Goal: Find contact information: Find contact information

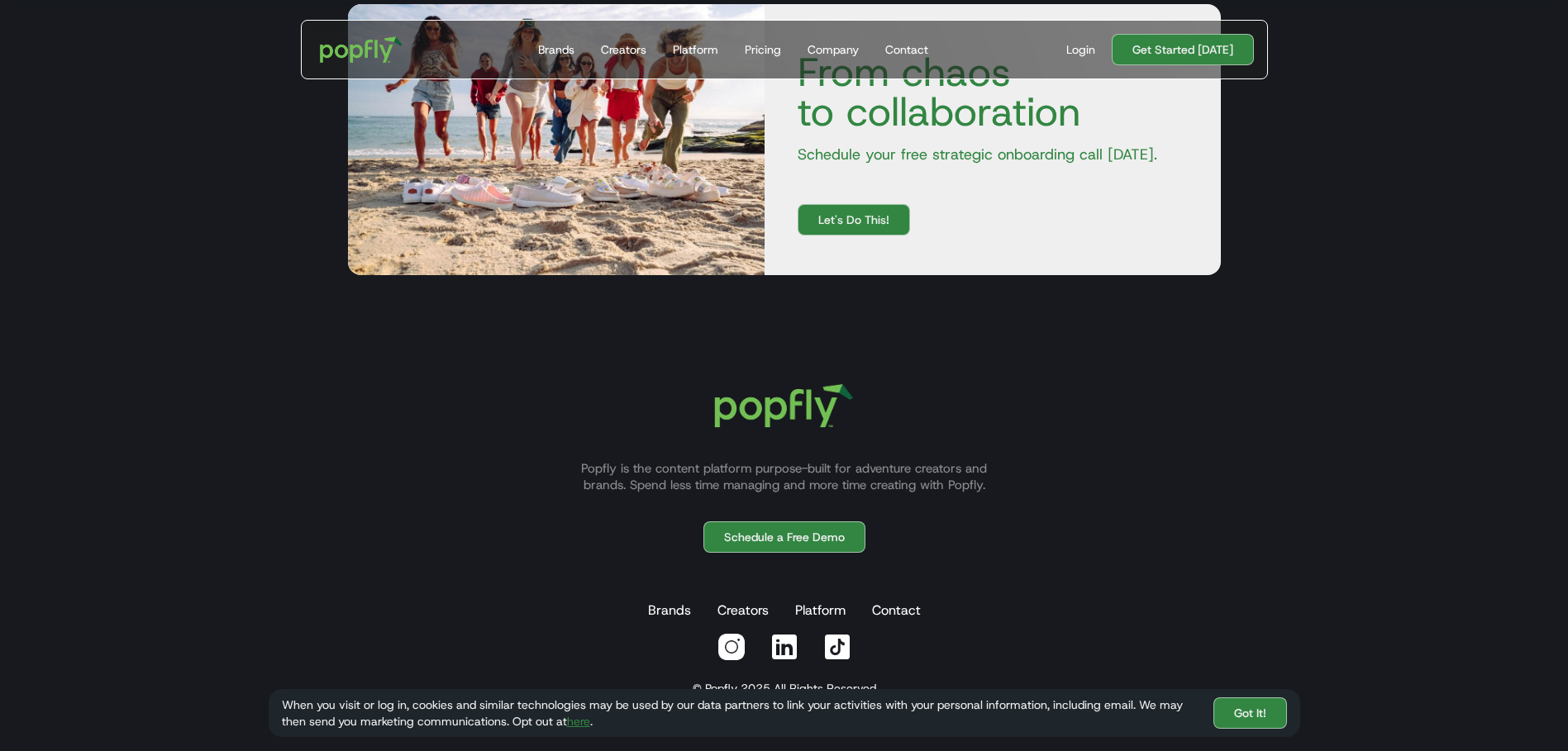
scroll to position [5717, 0]
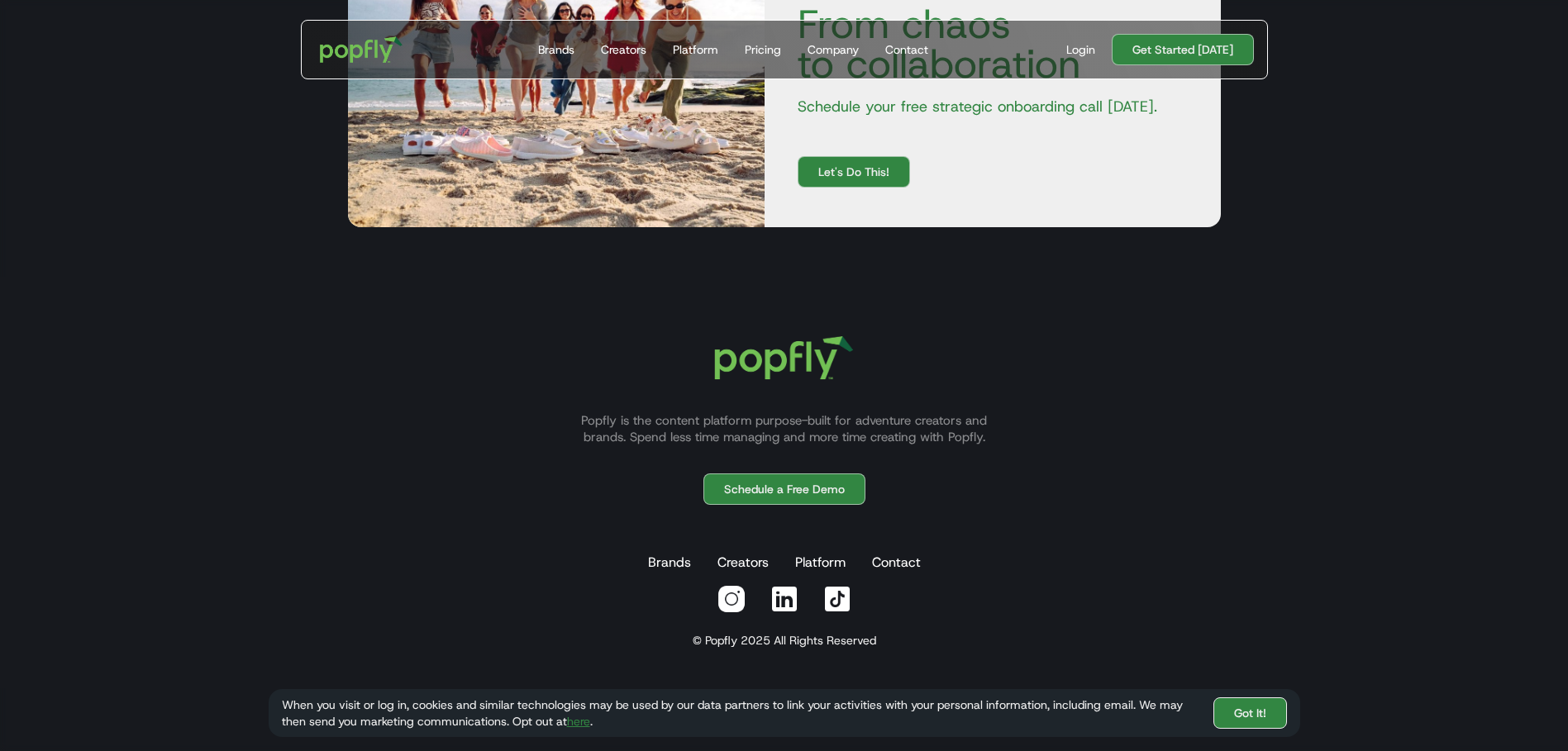
click at [1266, 718] on link "Got It!" at bounding box center [1250, 713] width 73 height 32
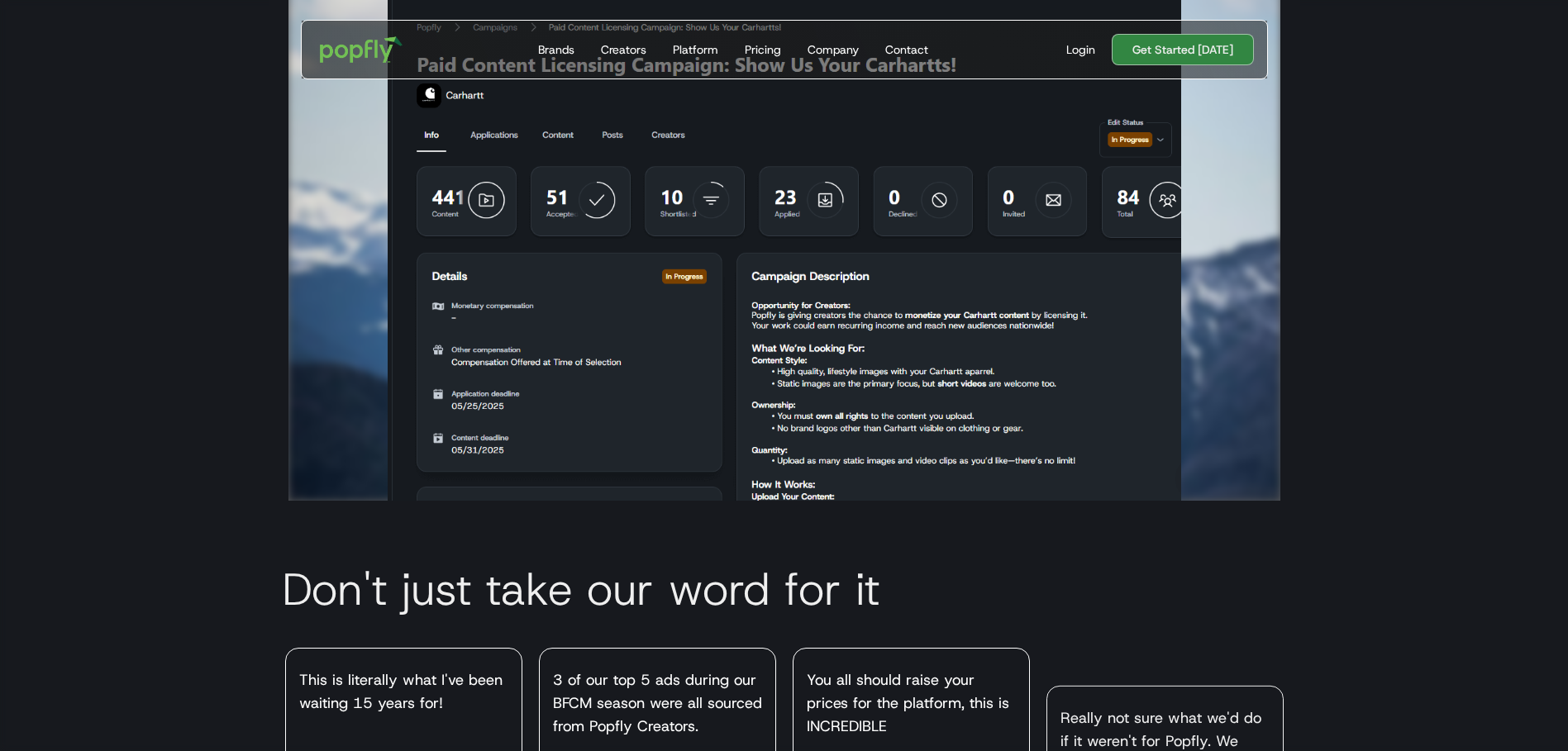
scroll to position [4085, 0]
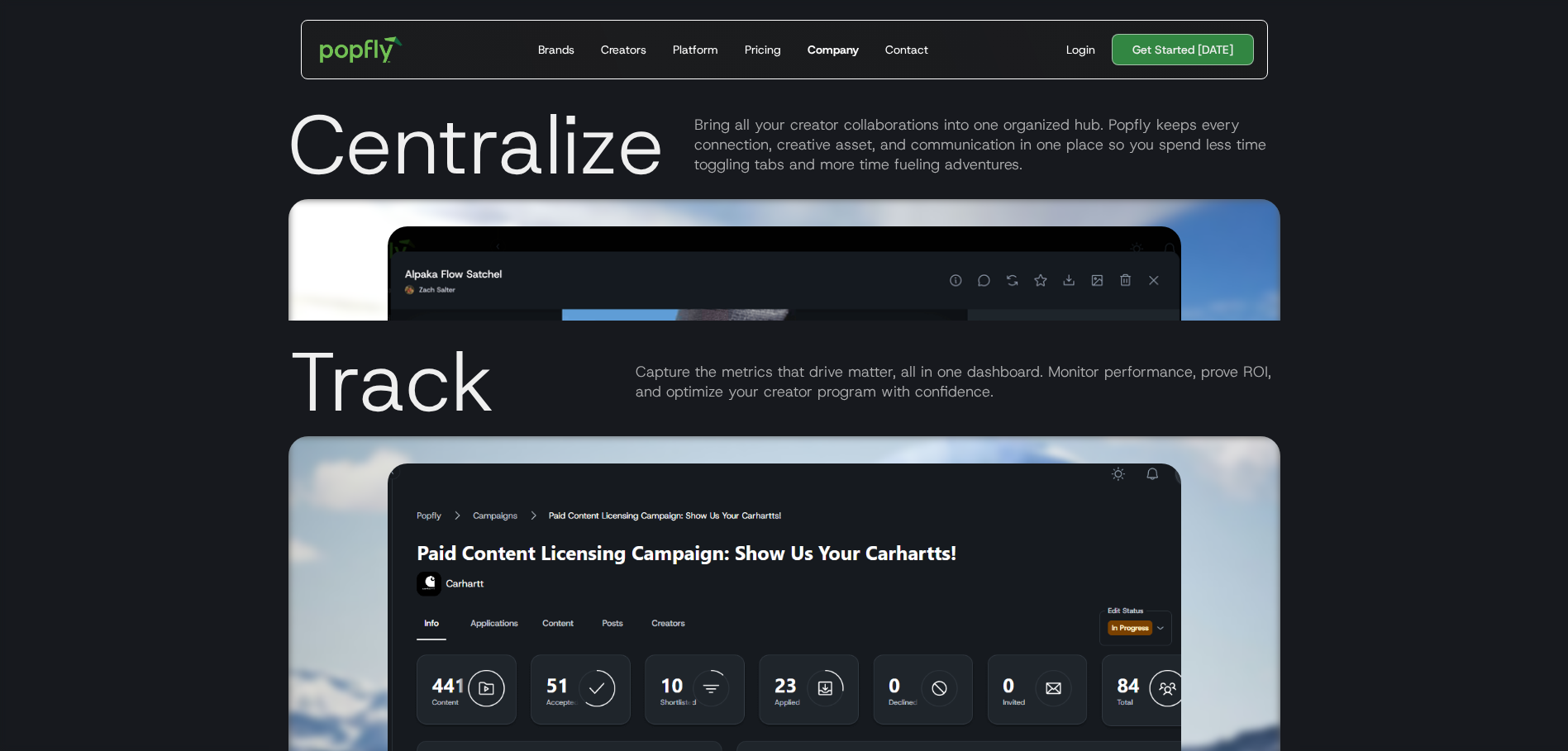
click at [834, 46] on div "Company" at bounding box center [833, 49] width 51 height 17
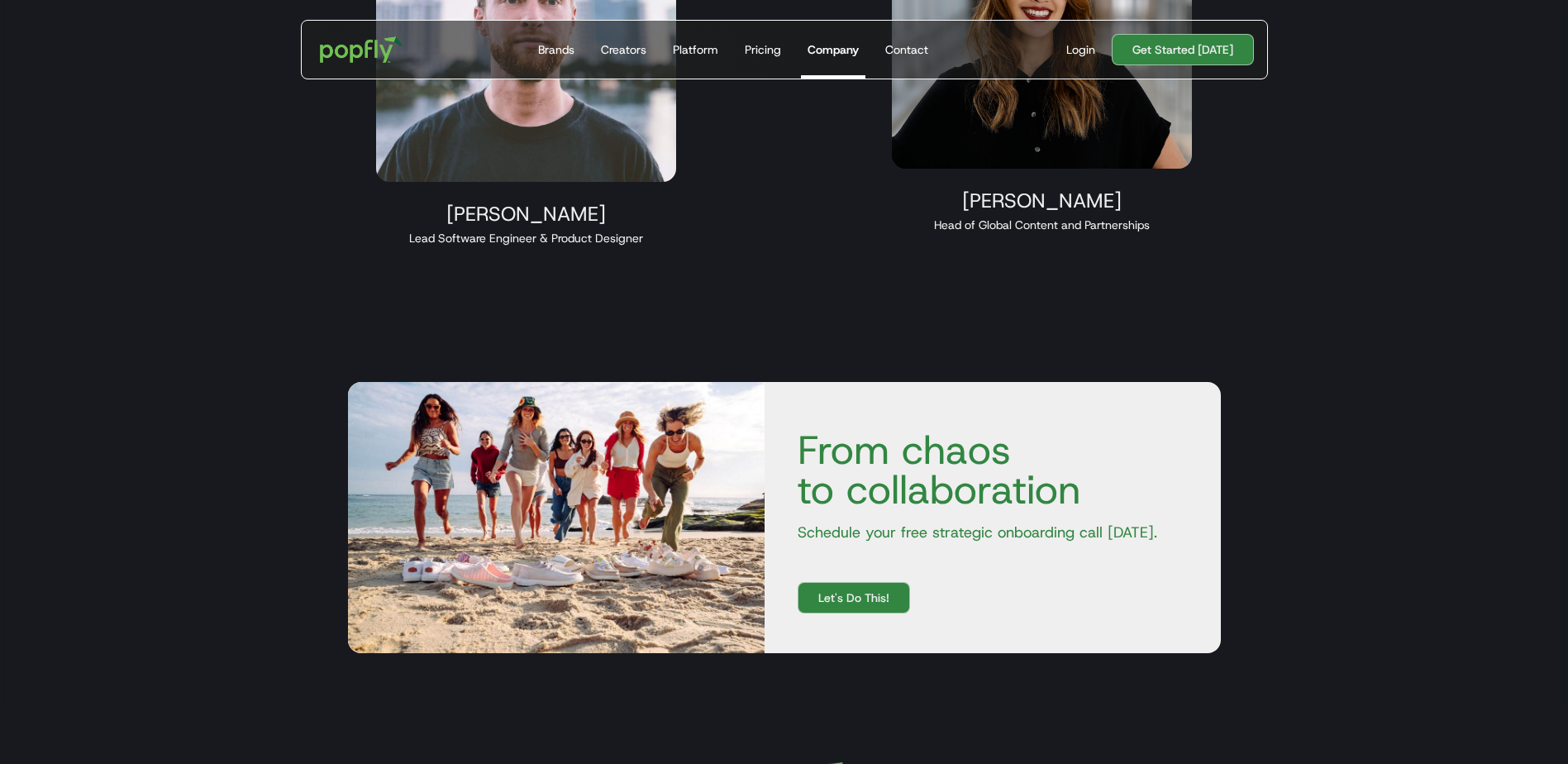
scroll to position [1472, 0]
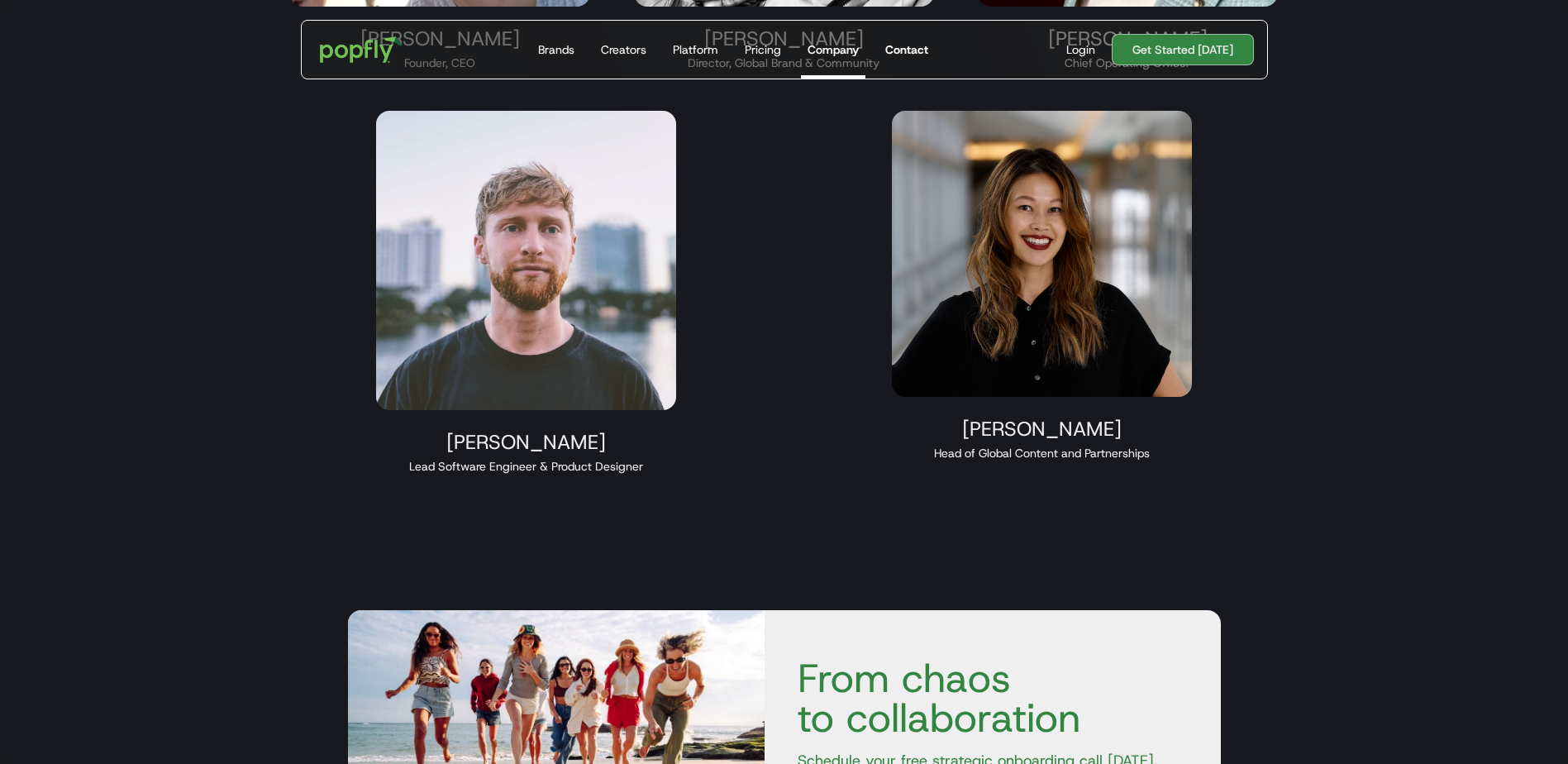
click at [907, 48] on div "Contact" at bounding box center [907, 49] width 43 height 17
